Goal: Task Accomplishment & Management: Use online tool/utility

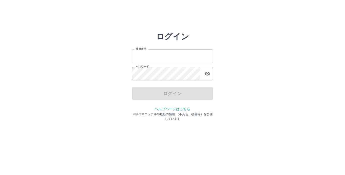
type input "*******"
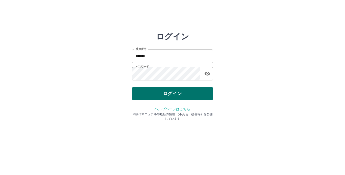
click at [155, 92] on div "ログイン" at bounding box center [172, 93] width 81 height 13
click at [155, 92] on button "ログイン" at bounding box center [172, 93] width 81 height 13
